Goal: Obtain resource: Download file/media

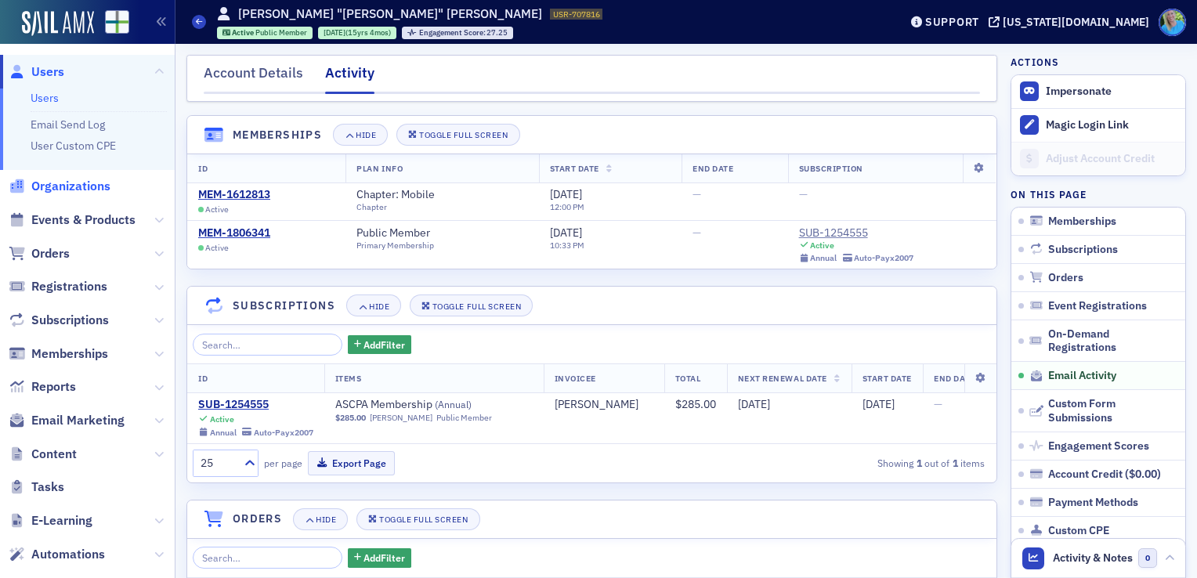
scroll to position [1802, 0]
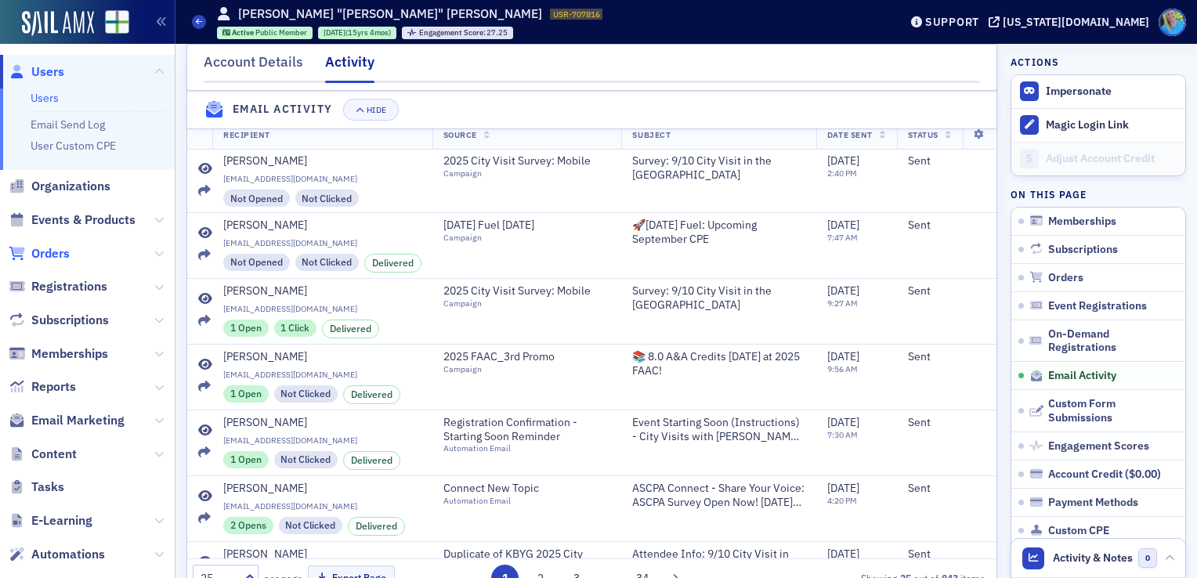
click at [56, 251] on span "Orders" at bounding box center [50, 253] width 38 height 17
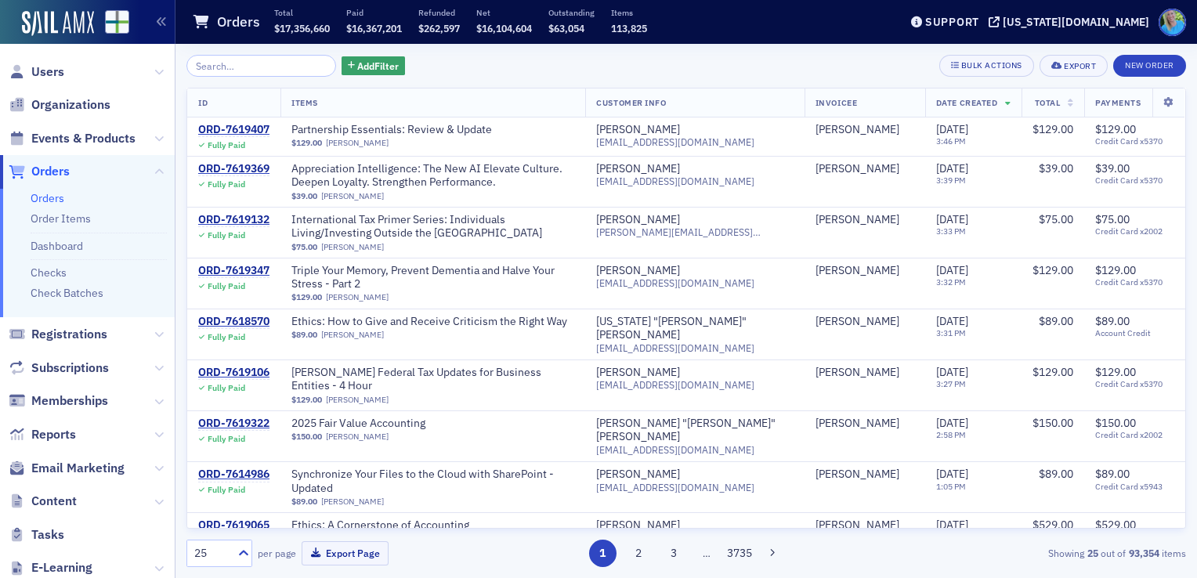
drag, startPoint x: 67, startPoint y: 236, endPoint x: 533, endPoint y: 81, distance: 491.0
click at [533, 81] on div "Add Filter Bulk Actions Export New Order ID Items Customer Info Invoicee Date C…" at bounding box center [686, 311] width 1000 height 512
click at [92, 137] on span "Events & Products" at bounding box center [83, 138] width 104 height 17
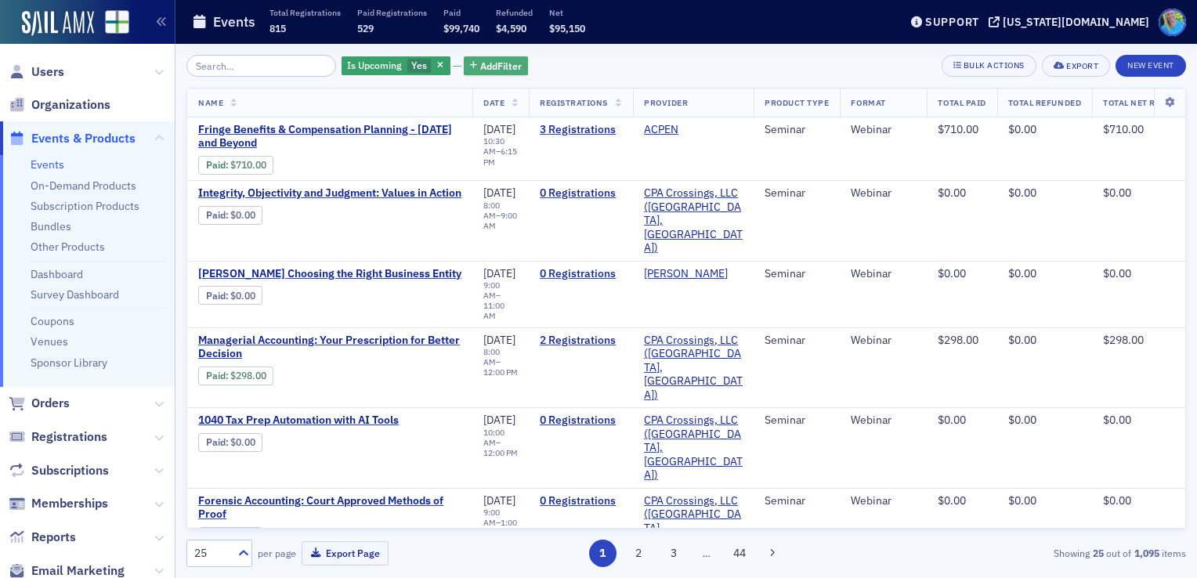
click at [470, 68] on icon "button" at bounding box center [473, 66] width 7 height 9
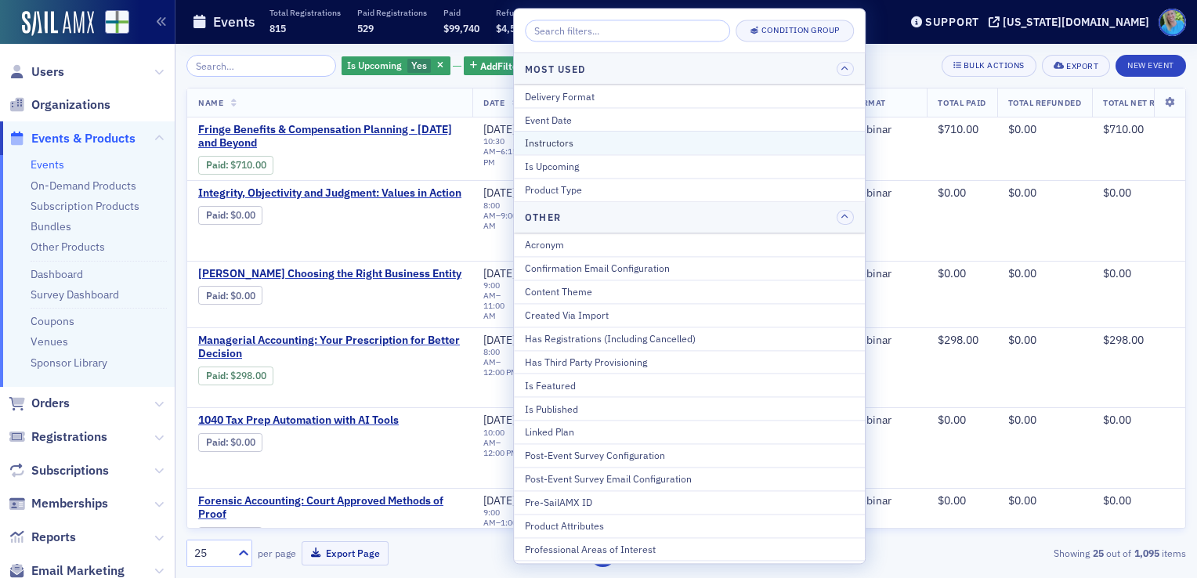
click at [538, 143] on div "Instructors" at bounding box center [689, 143] width 329 height 14
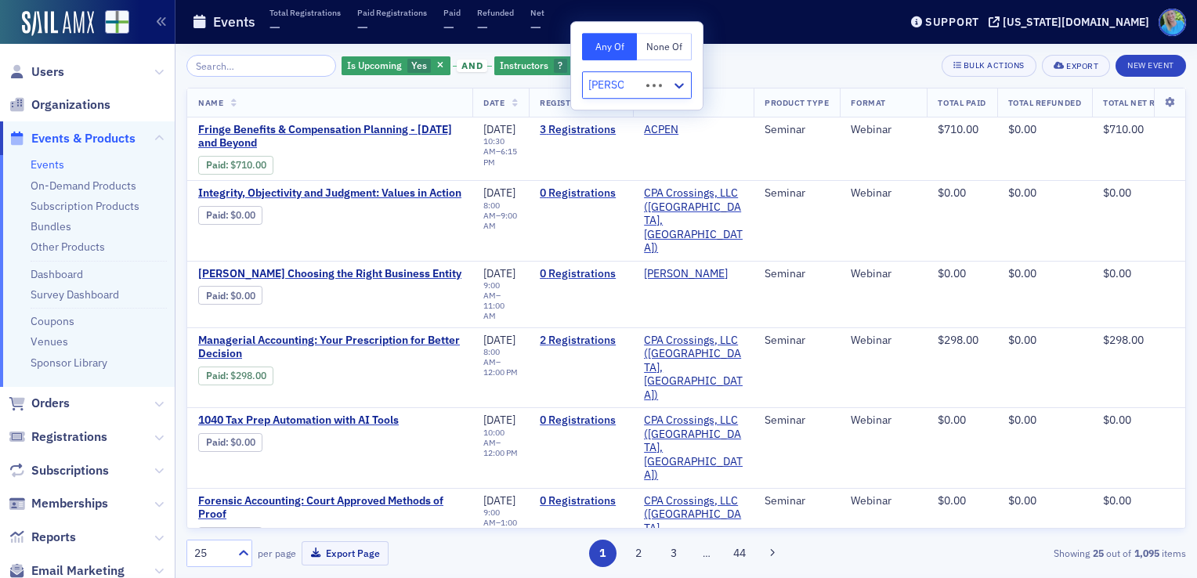
type input "[PERSON_NAME]"
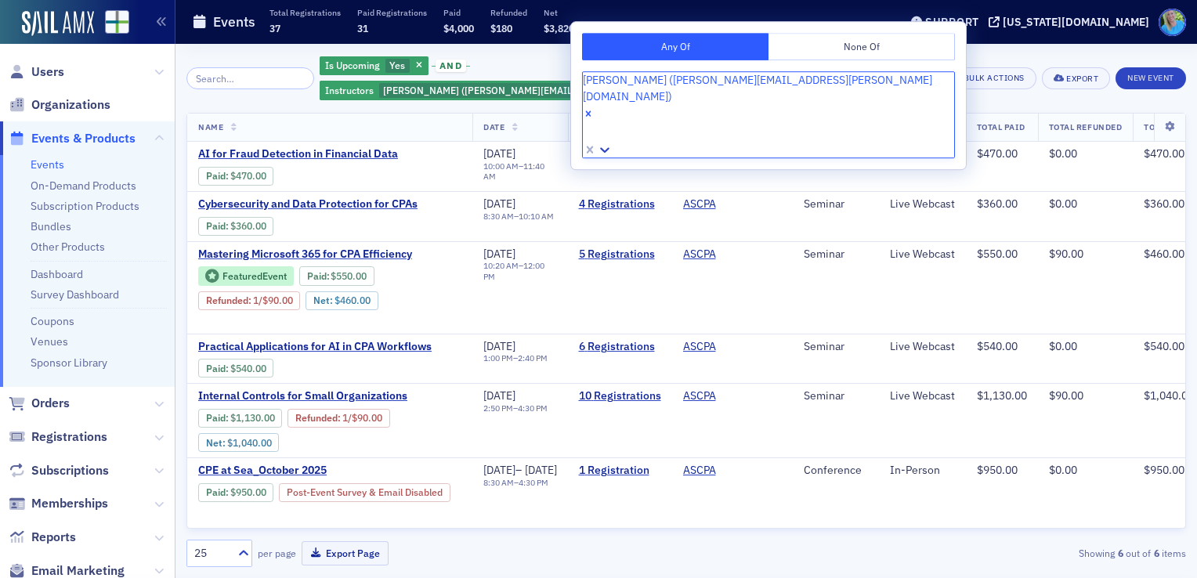
click at [891, 72] on div "Is Upcoming Yes and Instructors [PERSON_NAME] ([PERSON_NAME][EMAIL_ADDRESS][PER…" at bounding box center [686, 78] width 1000 height 47
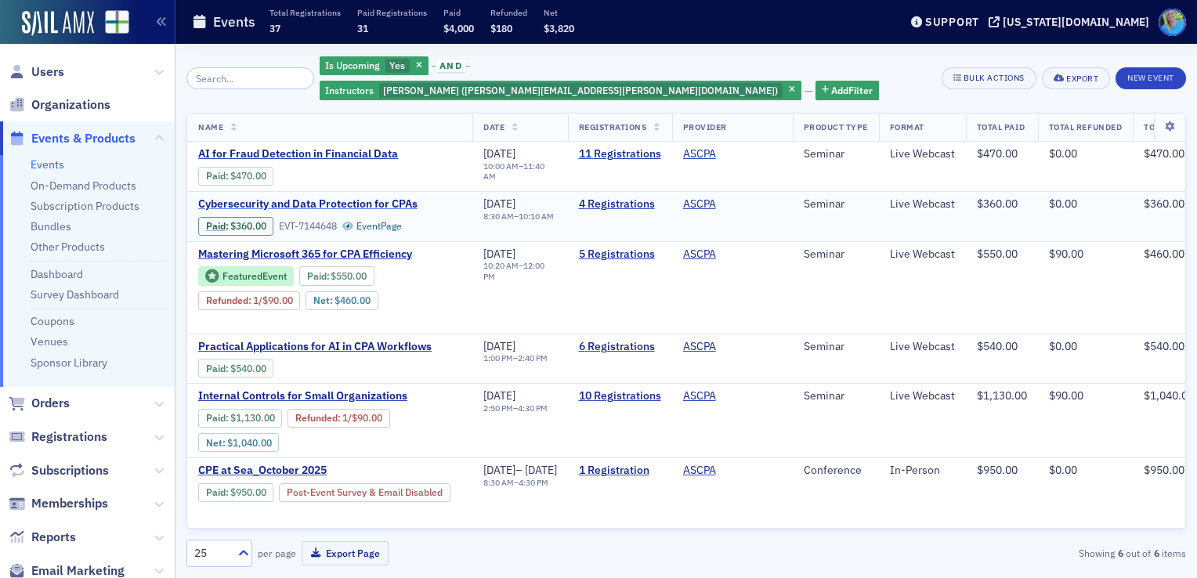
click at [367, 197] on span "Cybersecurity and Data Protection for CPAs" at bounding box center [329, 204] width 263 height 14
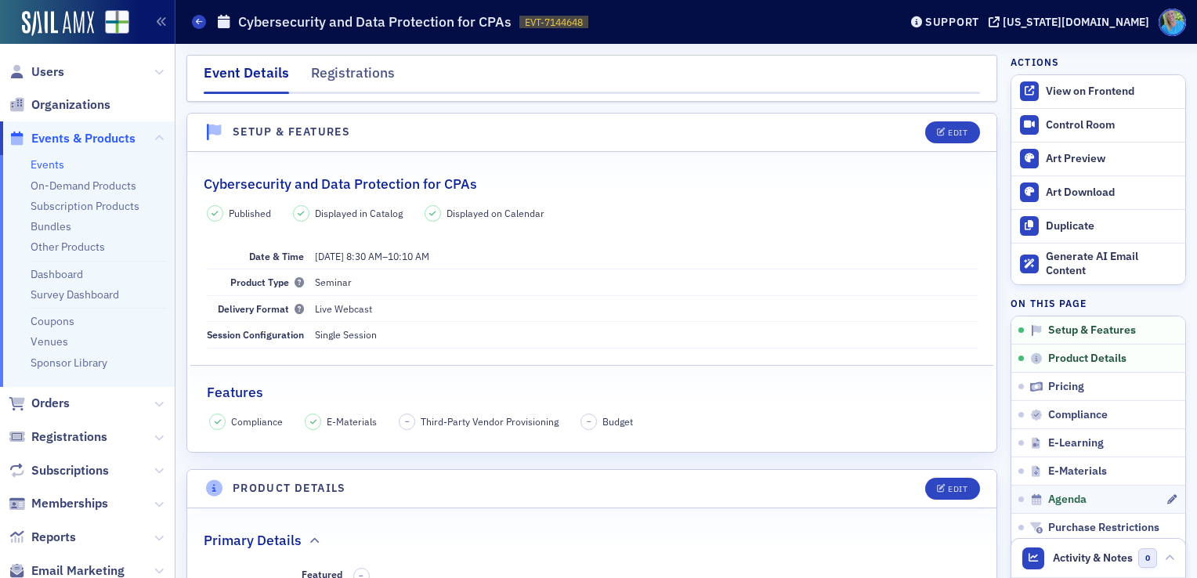
click at [1058, 485] on link "Agenda" at bounding box center [1098, 499] width 174 height 28
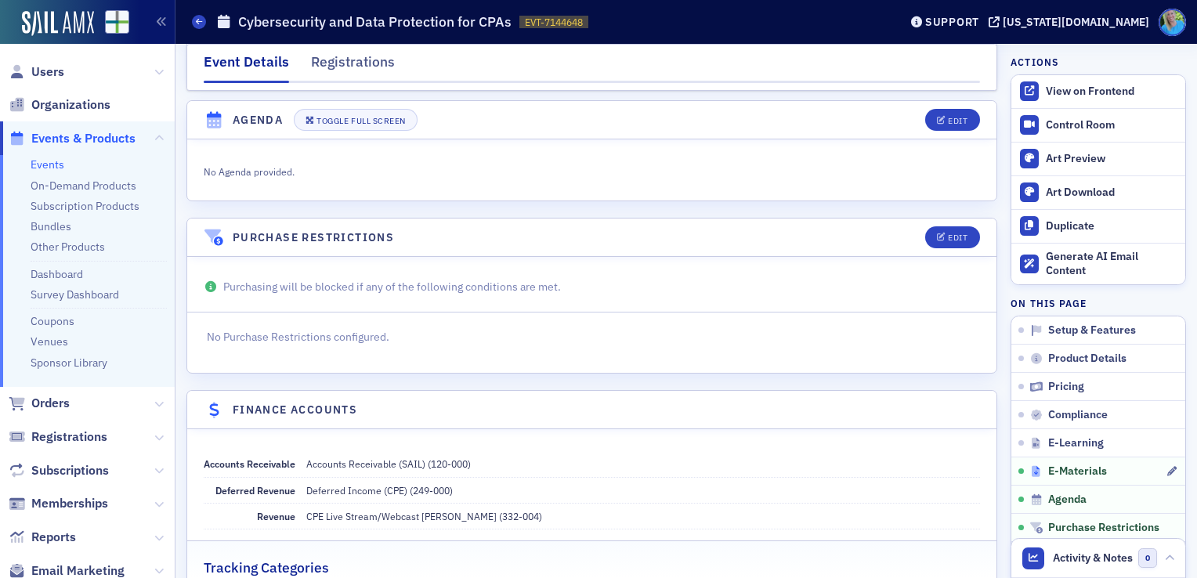
click at [1056, 466] on span "E-Materials" at bounding box center [1077, 472] width 59 height 14
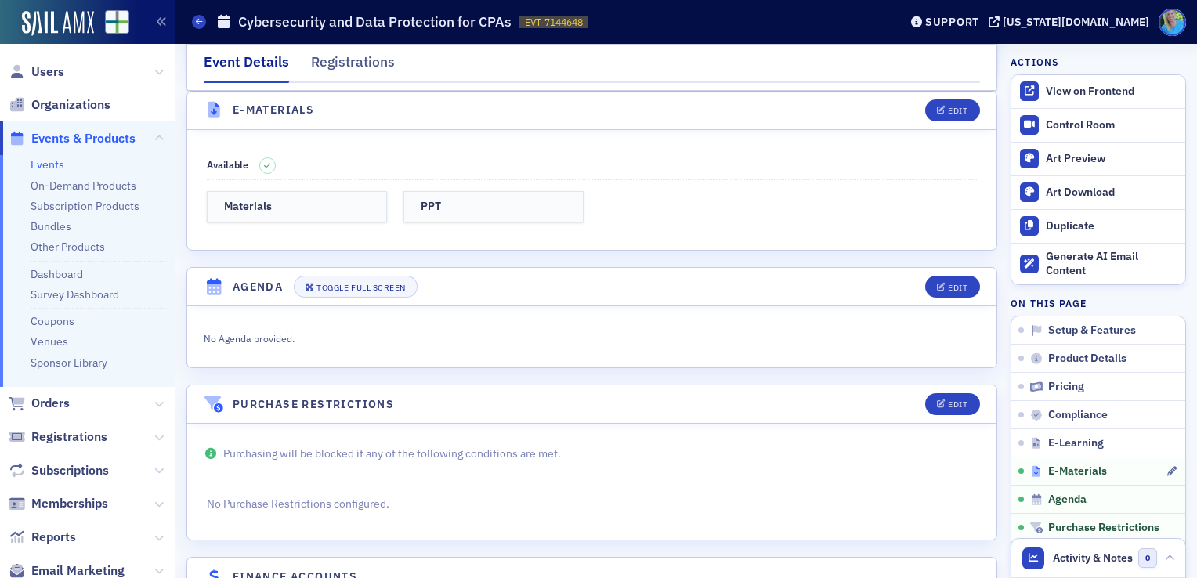
scroll to position [2179, 0]
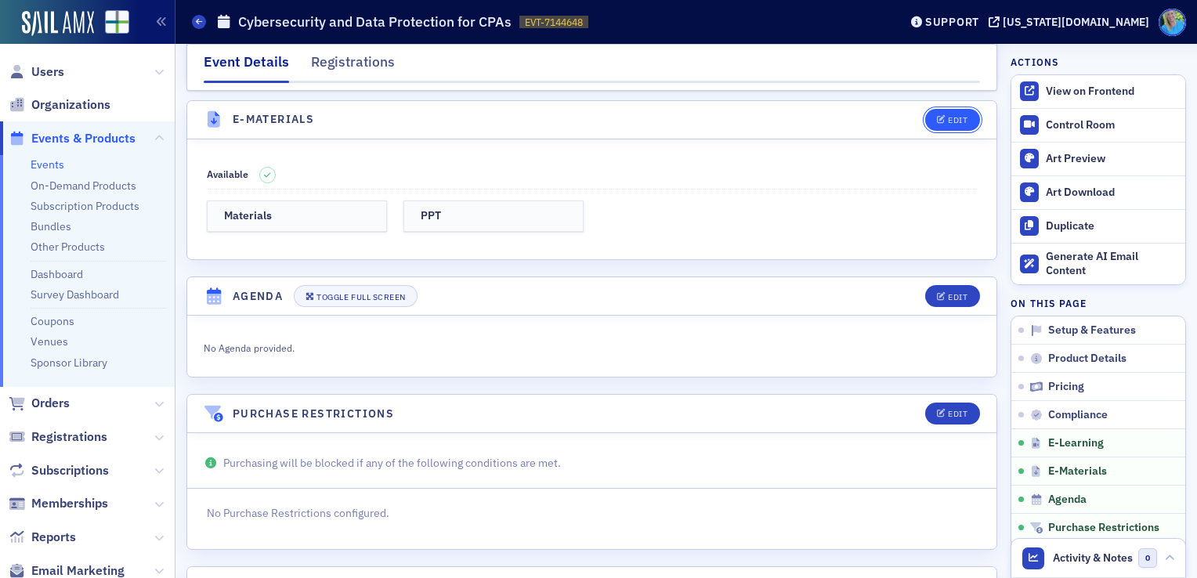
click at [927, 118] on button "Edit" at bounding box center [952, 120] width 54 height 22
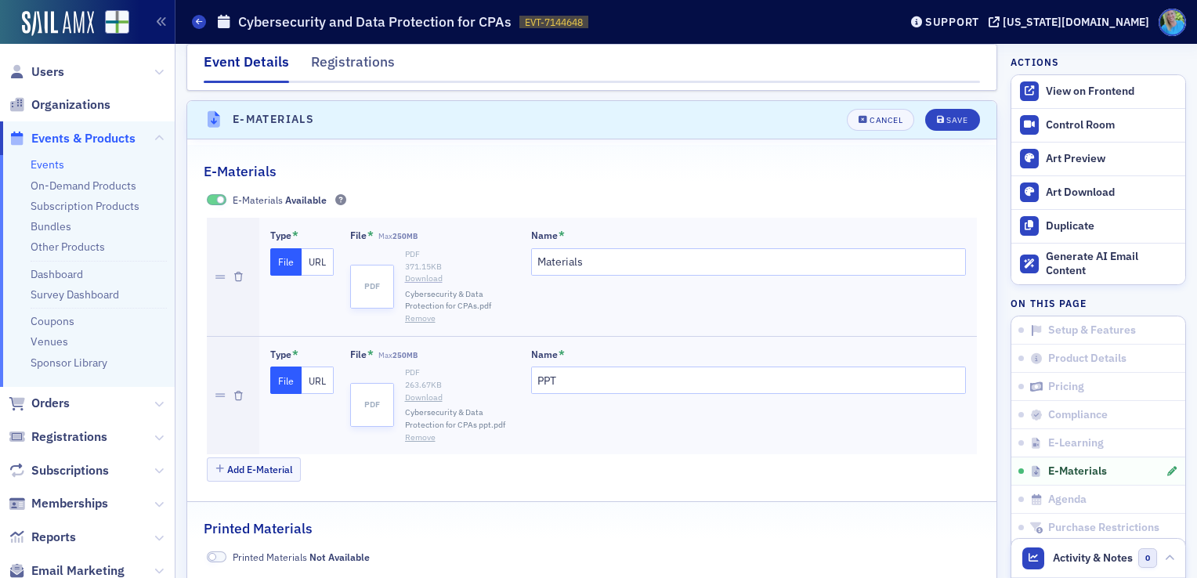
click at [418, 273] on link "Download" at bounding box center [460, 279] width 110 height 13
click at [418, 392] on link "Download" at bounding box center [460, 398] width 110 height 13
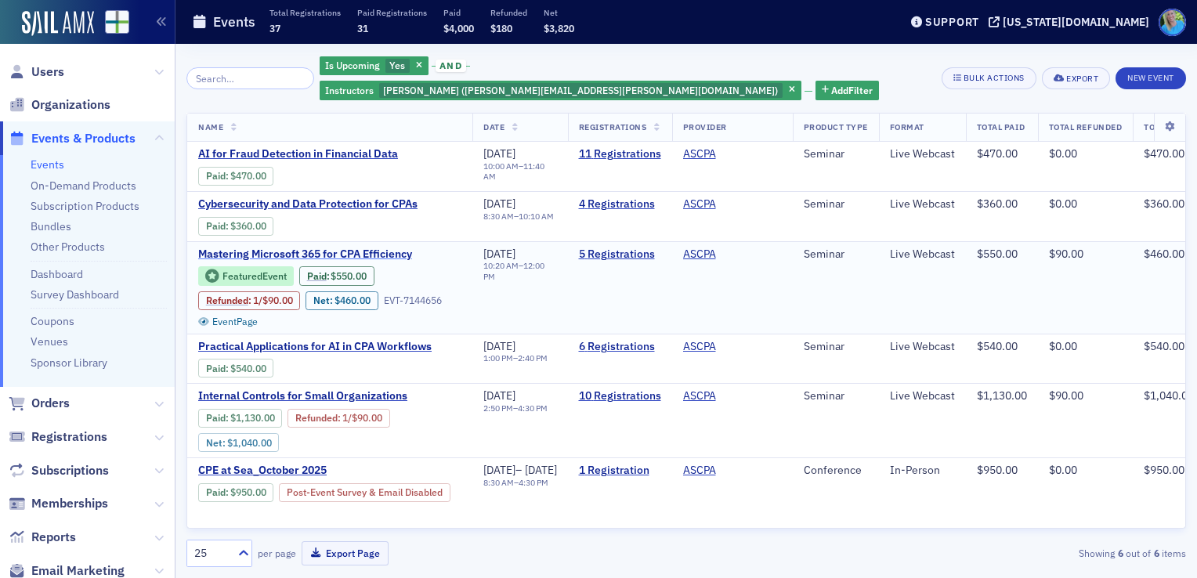
click at [339, 248] on span "Mastering Microsoft 365 for CPA Efficiency" at bounding box center [329, 255] width 263 height 14
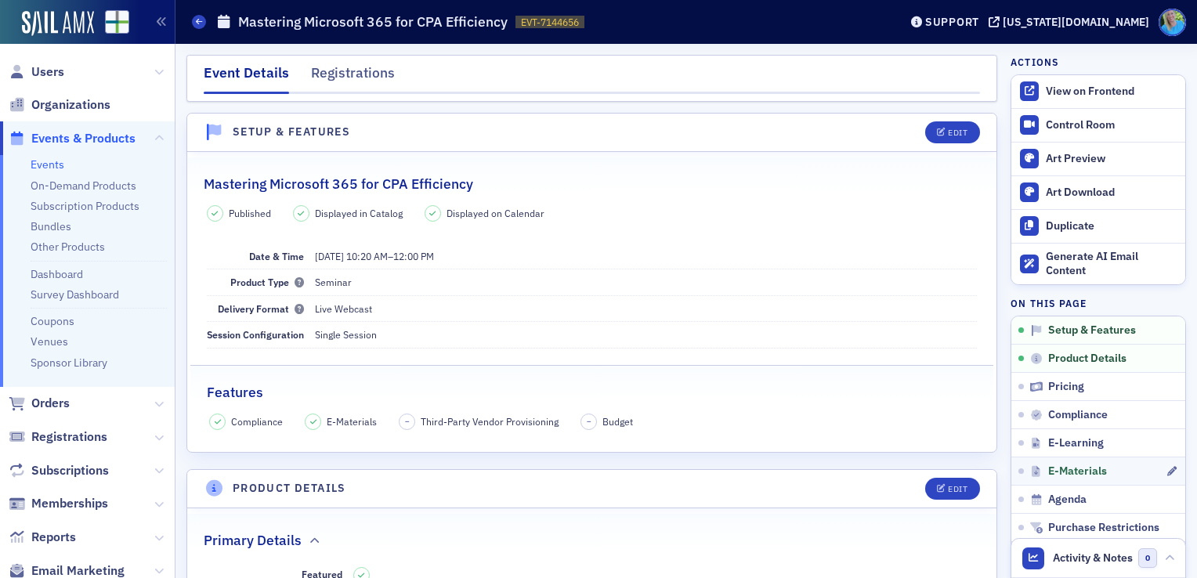
click at [1073, 461] on link "E-Materials" at bounding box center [1098, 471] width 174 height 28
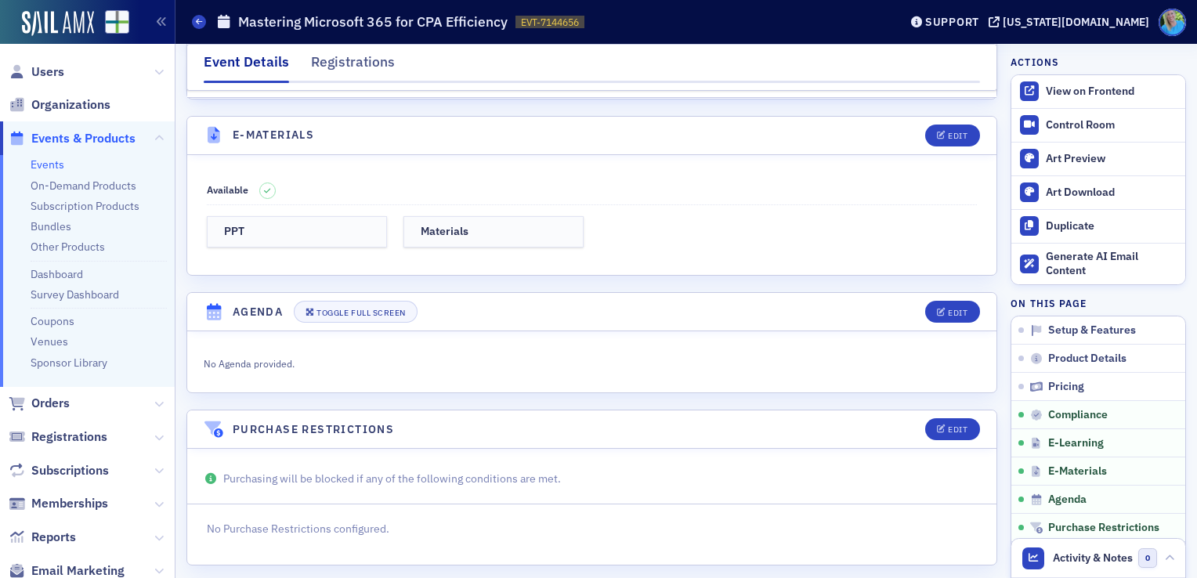
scroll to position [2179, 0]
click at [948, 130] on div "Edit" at bounding box center [958, 134] width 20 height 9
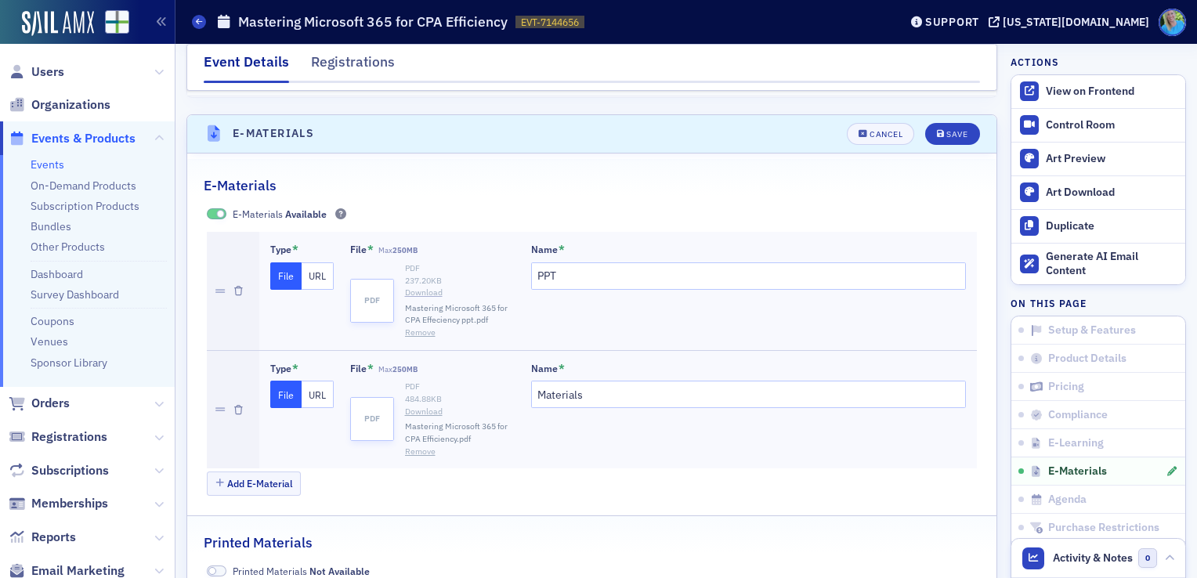
click at [417, 287] on link "Download" at bounding box center [460, 293] width 110 height 13
click at [412, 406] on link "Download" at bounding box center [460, 412] width 110 height 13
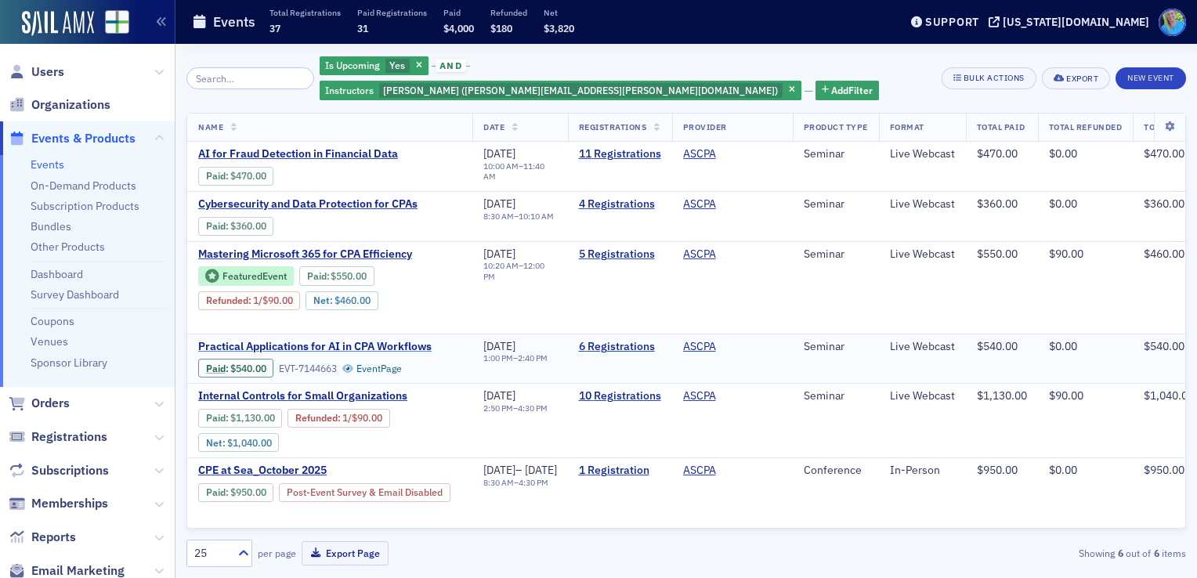
click at [360, 340] on span "Practical Applications for AI in CPA Workflows" at bounding box center [329, 347] width 263 height 14
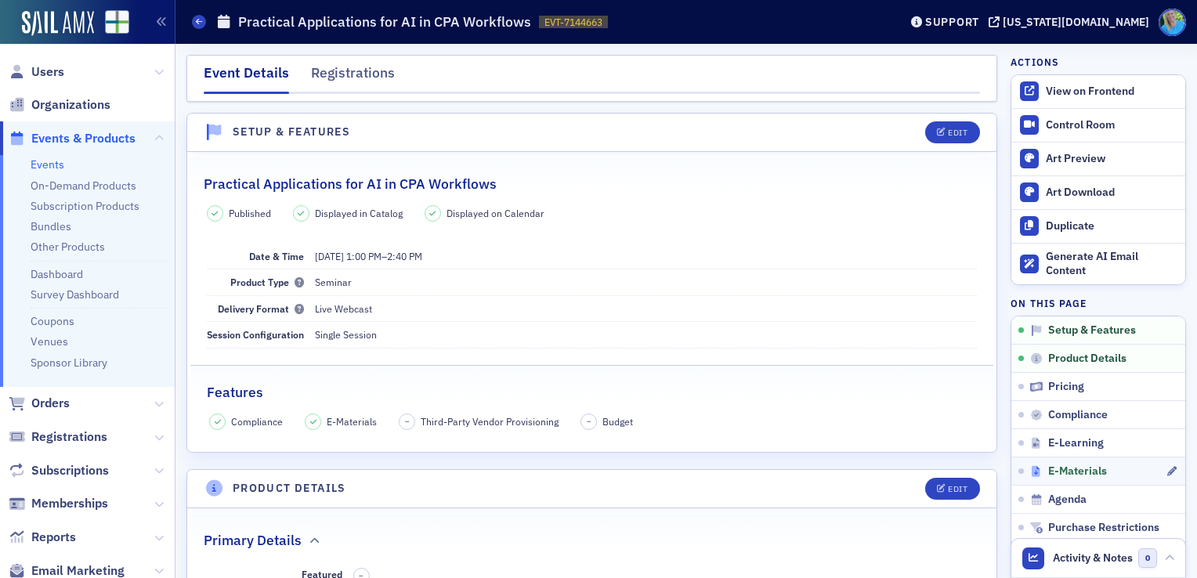
click at [1059, 468] on span "E-Materials" at bounding box center [1077, 472] width 59 height 14
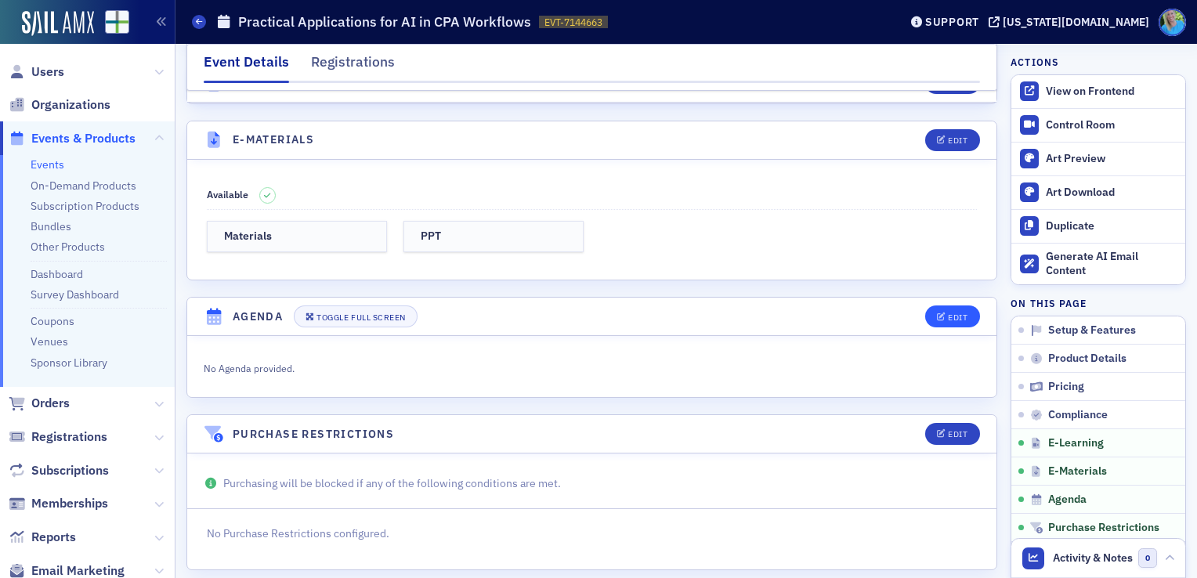
scroll to position [2179, 0]
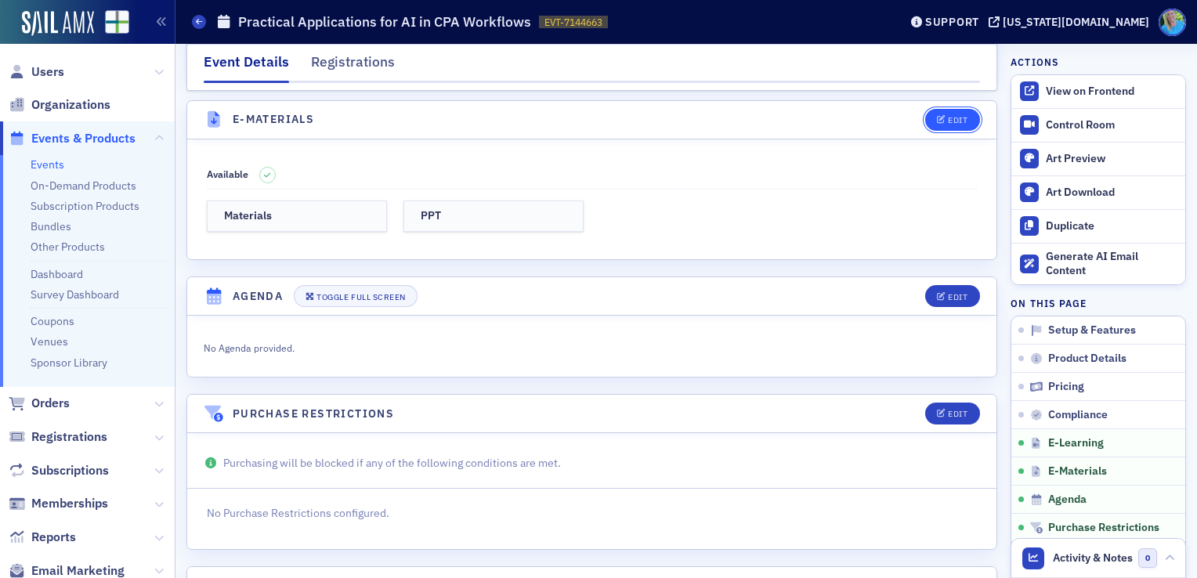
click at [937, 116] on icon "button" at bounding box center [941, 120] width 9 height 9
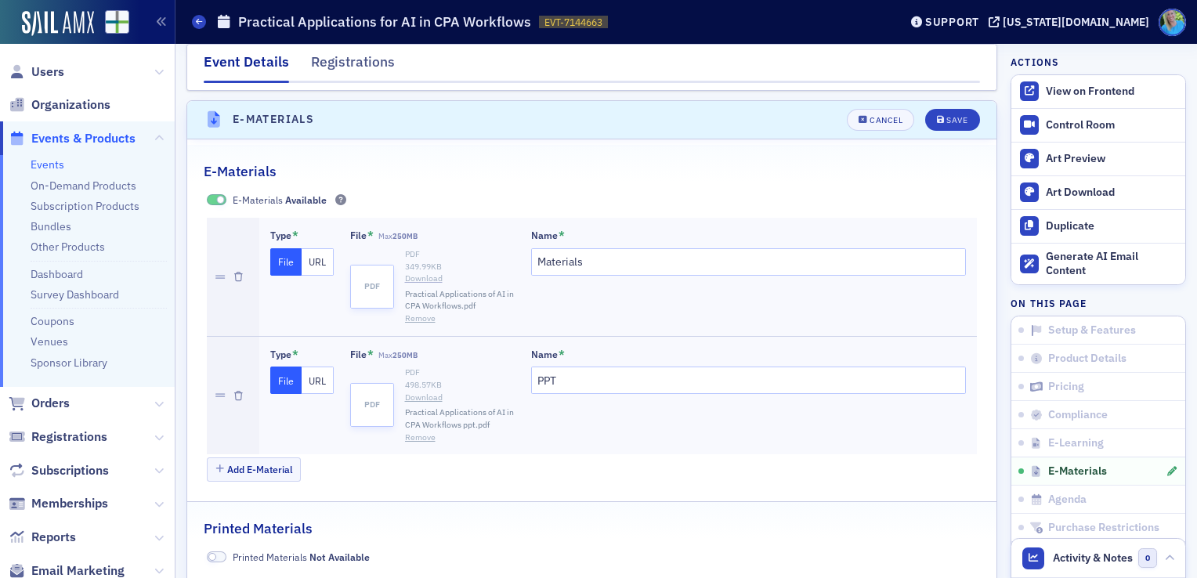
click at [417, 273] on link "Download" at bounding box center [460, 279] width 110 height 13
click at [417, 392] on link "Download" at bounding box center [460, 398] width 110 height 13
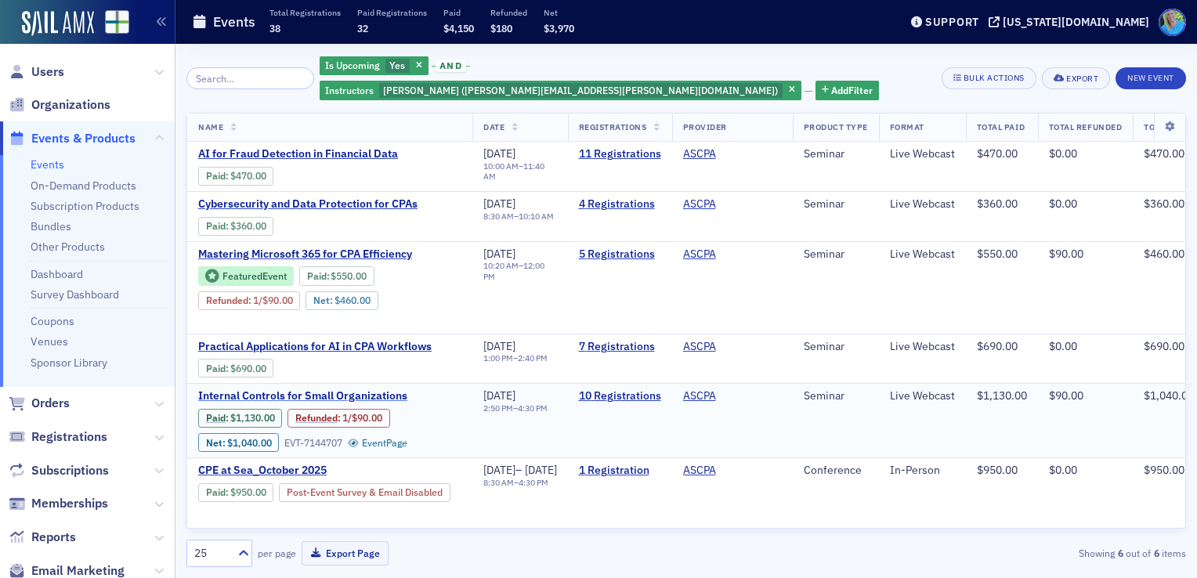
click at [302, 389] on span "Internal Controls for Small Organizations" at bounding box center [329, 396] width 263 height 14
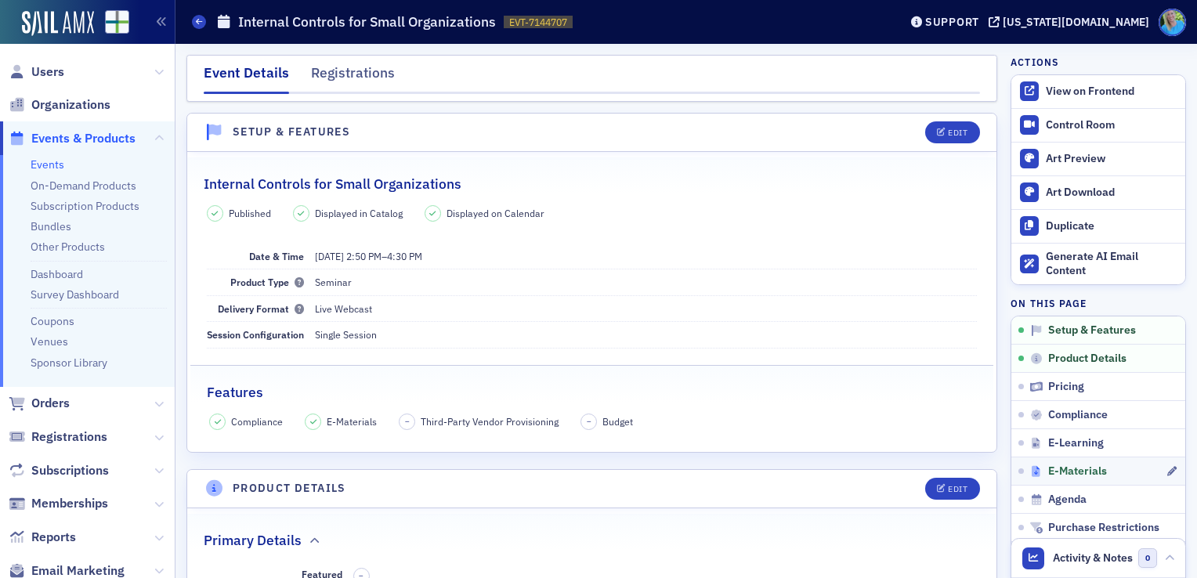
click at [1078, 470] on span "E-Materials" at bounding box center [1077, 472] width 59 height 14
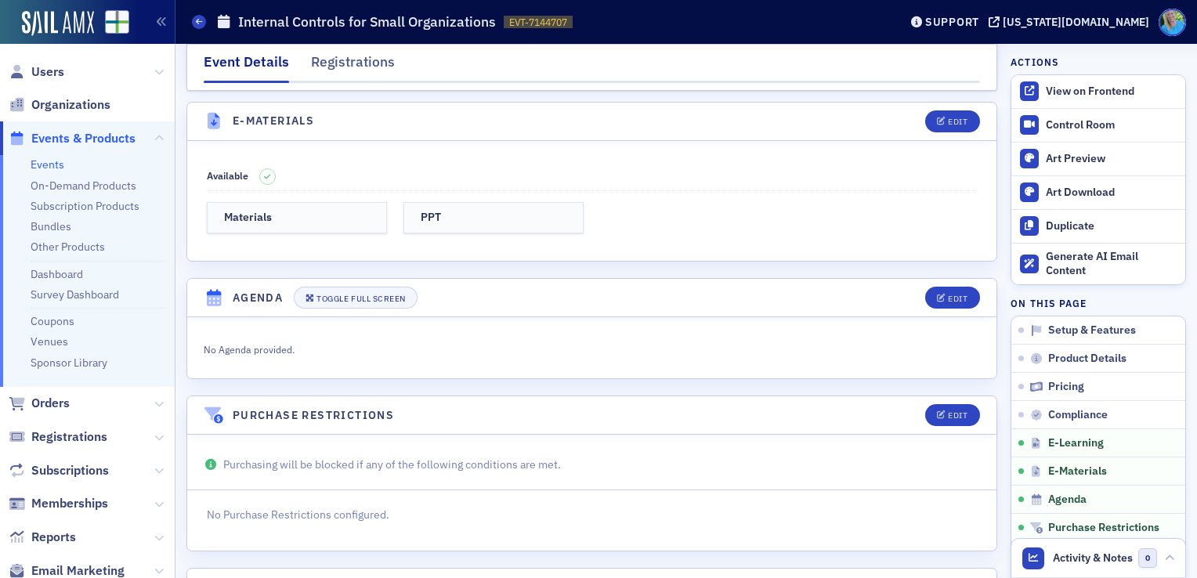
scroll to position [2179, 0]
click at [953, 116] on div "Edit" at bounding box center [958, 120] width 20 height 9
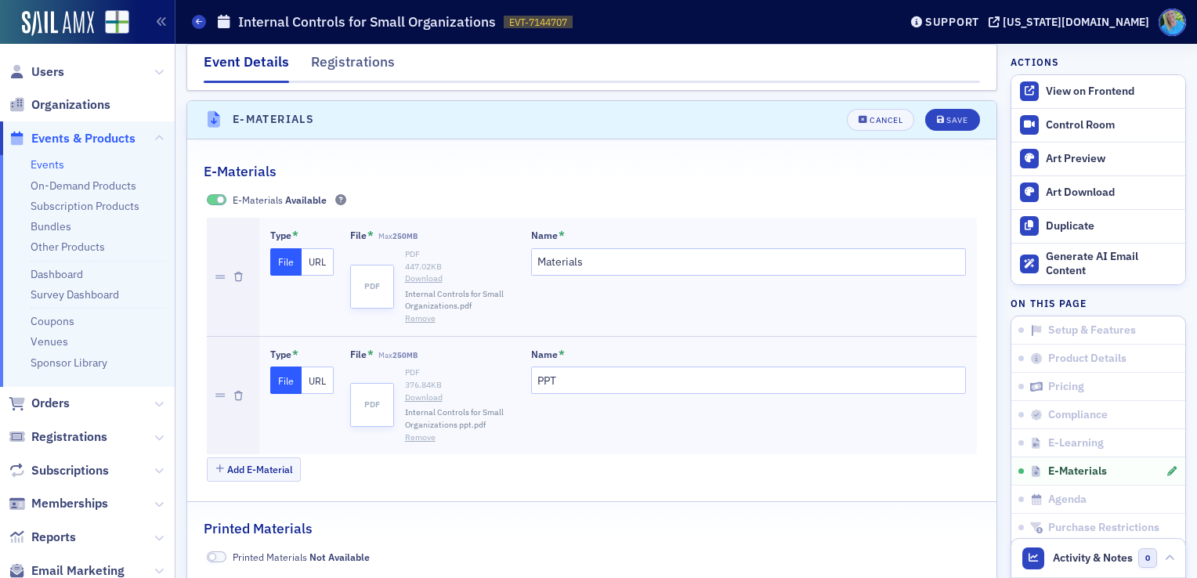
click at [417, 273] on link "Download" at bounding box center [460, 279] width 110 height 13
click at [422, 392] on link "Download" at bounding box center [460, 398] width 110 height 13
click at [877, 116] on div "Cancel" at bounding box center [886, 120] width 33 height 9
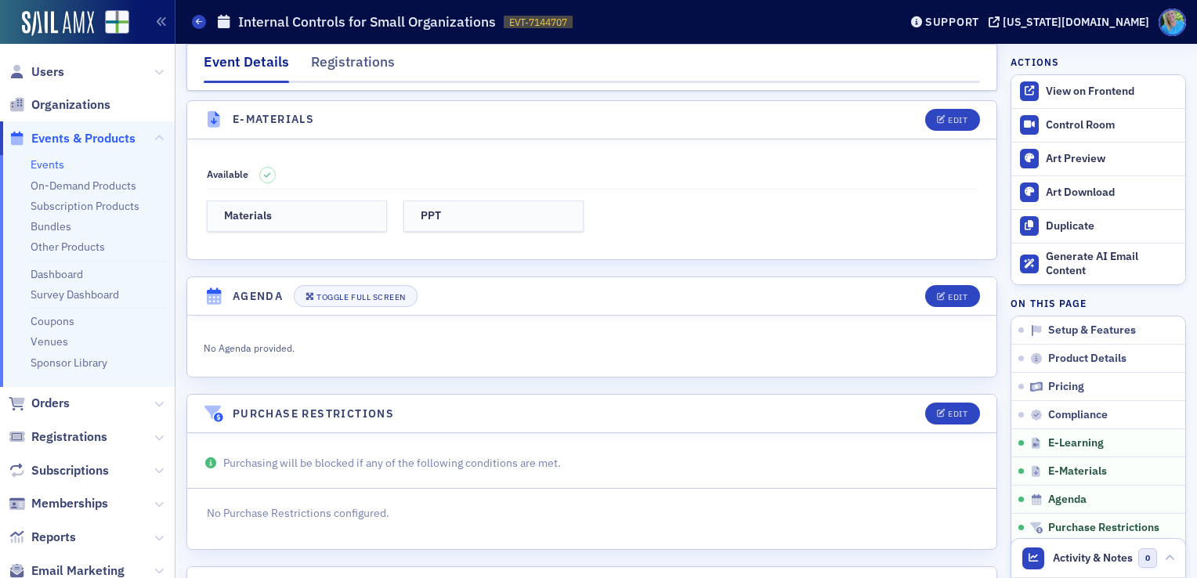
drag, startPoint x: 63, startPoint y: 158, endPoint x: 56, endPoint y: 168, distance: 12.8
click at [63, 158] on li "Events" at bounding box center [99, 164] width 136 height 15
click at [53, 167] on link "Events" at bounding box center [48, 164] width 34 height 14
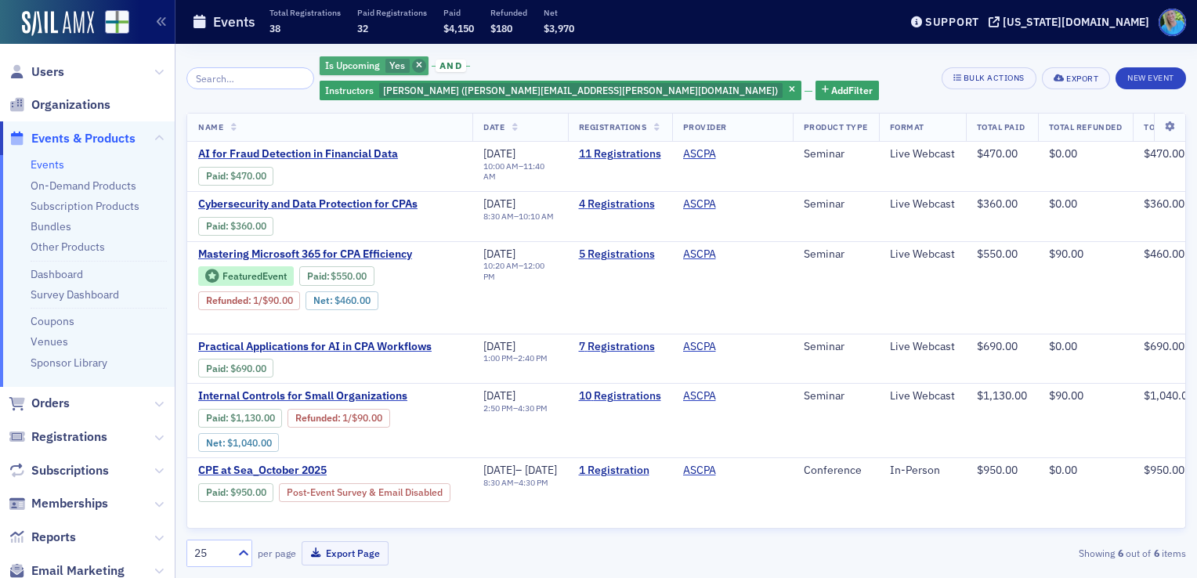
click at [422, 67] on icon "button" at bounding box center [419, 66] width 6 height 9
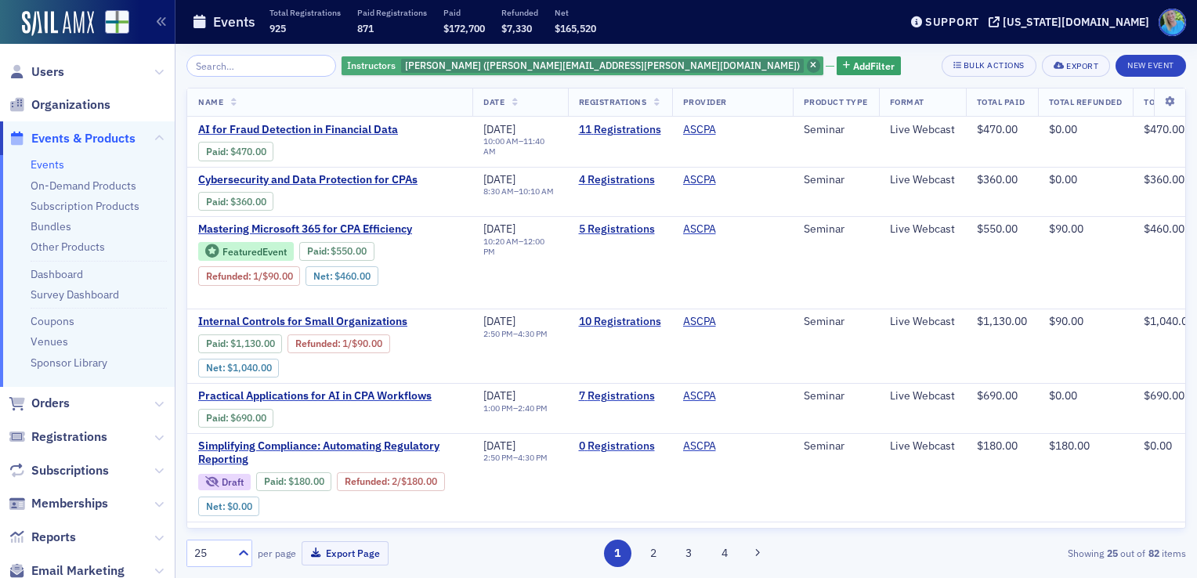
click at [807, 66] on span "button" at bounding box center [814, 66] width 14 height 14
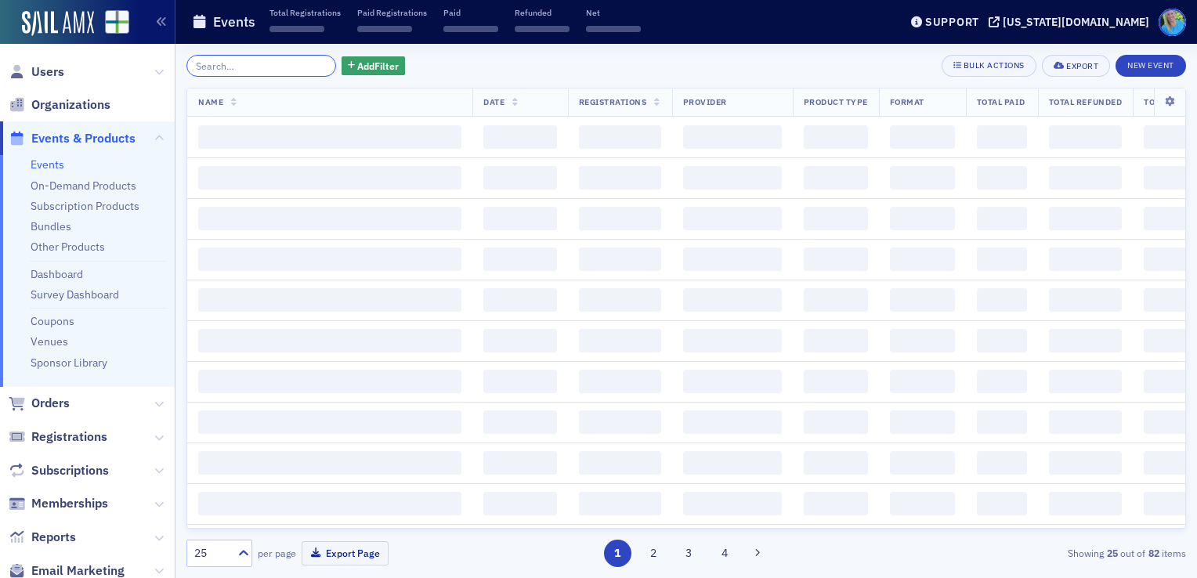
click at [226, 61] on input "search" at bounding box center [261, 66] width 150 height 22
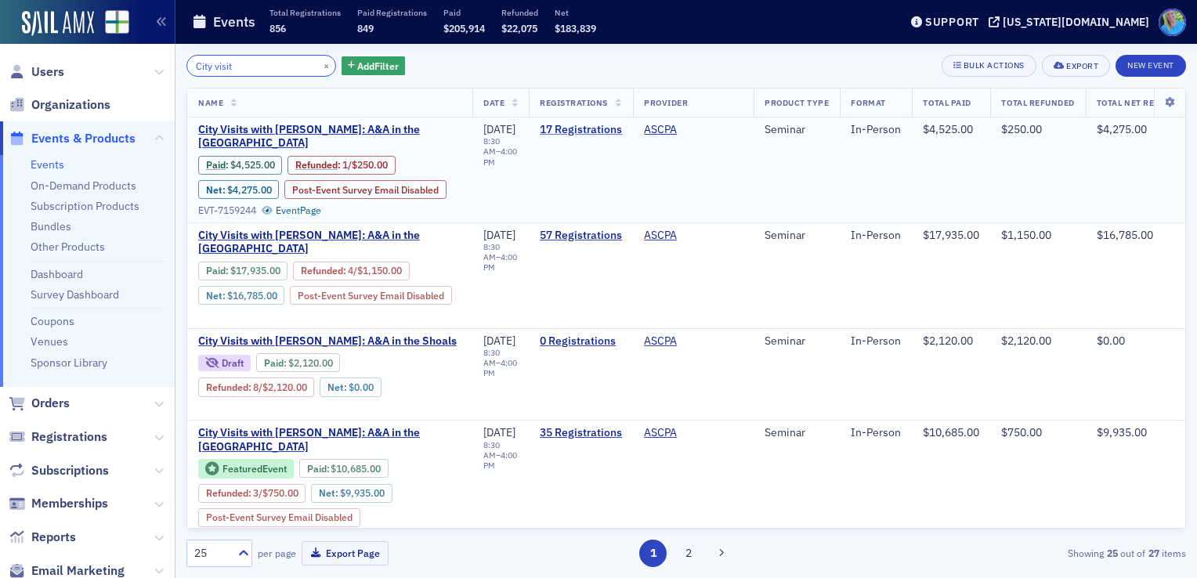
type input "City visit"
click at [614, 123] on link "17 Registrations" at bounding box center [581, 130] width 82 height 14
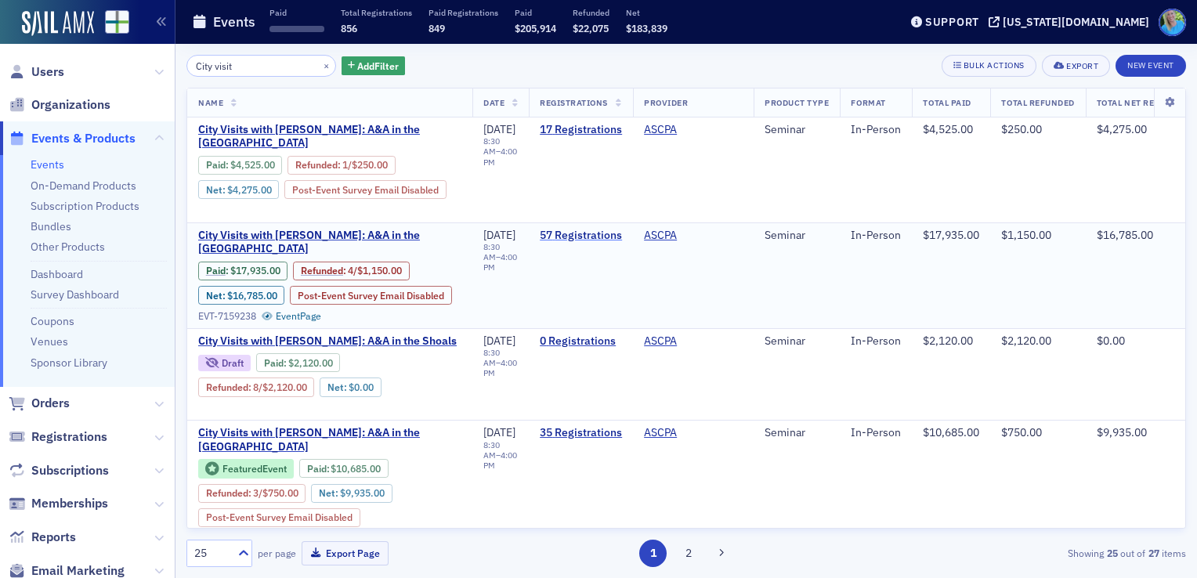
click at [606, 233] on link "57 Registrations" at bounding box center [581, 236] width 82 height 14
